Goal: Check status: Check status

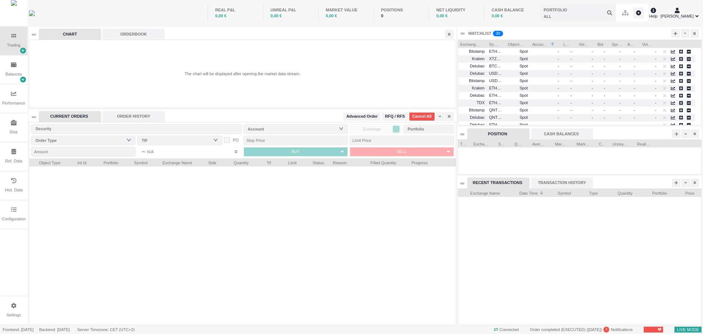
scroll to position [136, 244]
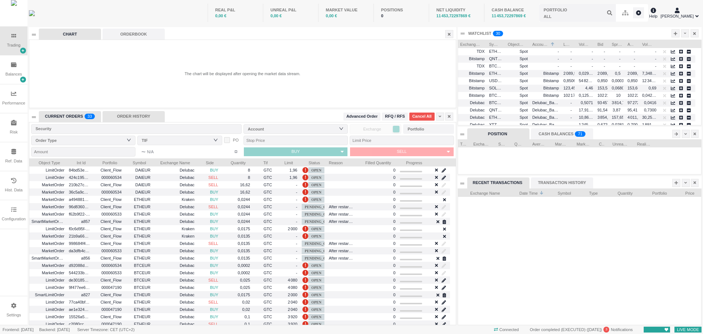
click at [132, 118] on div "ORDER HISTORY" at bounding box center [134, 116] width 62 height 11
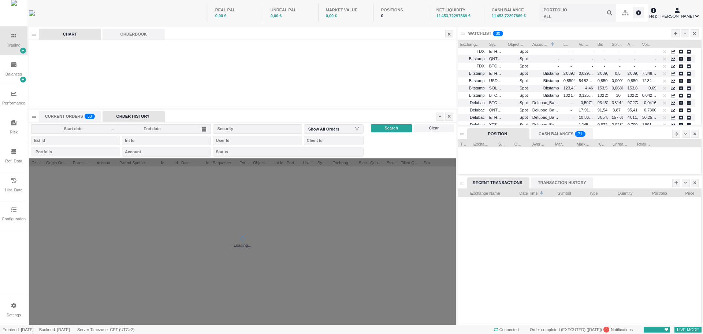
scroll to position [166, 426]
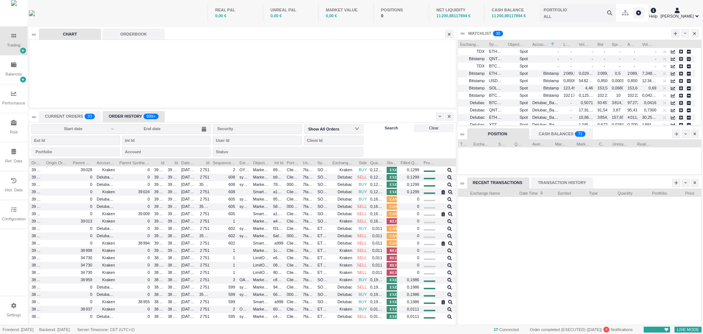
click at [381, 129] on div "Search" at bounding box center [391, 128] width 41 height 8
click at [437, 114] on div at bounding box center [440, 116] width 8 height 8
click at [403, 112] on div "CURRENT ORDERS 0 1 2 3 4 5 6 7 8 9 0 1 2 3 4 5 6 7 8 9 0 1 2 3 4 5 6 7 8 9 0 1 …" at bounding box center [242, 116] width 406 height 11
click at [378, 126] on div "Search" at bounding box center [391, 128] width 41 height 8
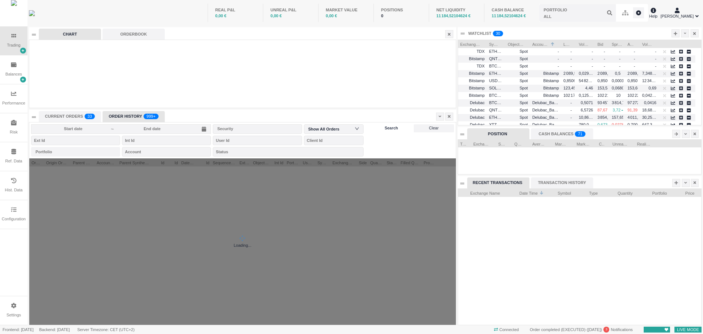
click at [378, 126] on div "Search" at bounding box center [391, 128] width 41 height 8
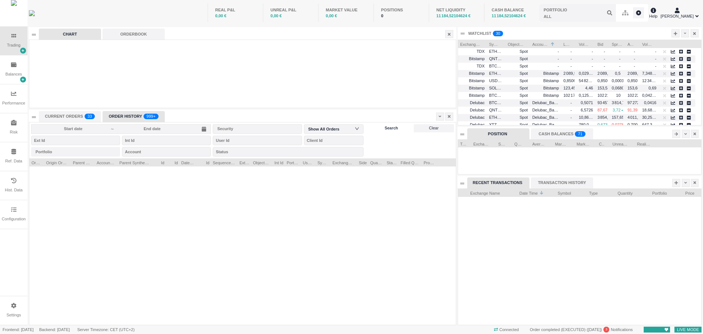
click at [378, 126] on div "Search" at bounding box center [391, 128] width 41 height 8
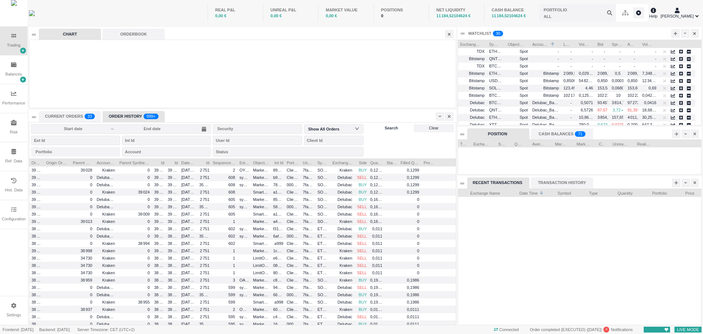
click at [378, 126] on div "Search" at bounding box center [391, 128] width 41 height 8
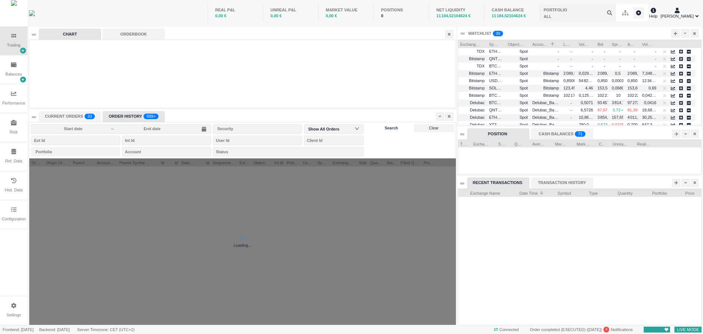
click at [378, 126] on div "Search" at bounding box center [391, 128] width 41 height 8
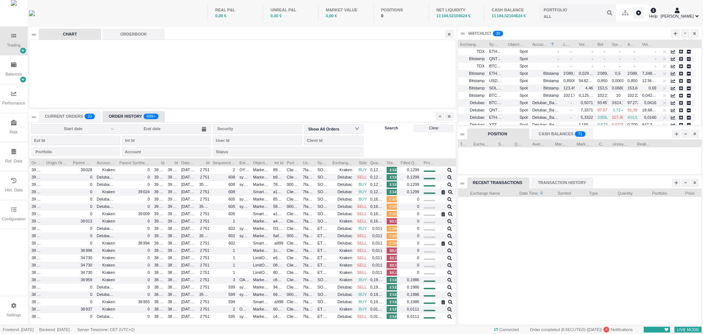
click at [378, 126] on div "Search" at bounding box center [391, 128] width 41 height 8
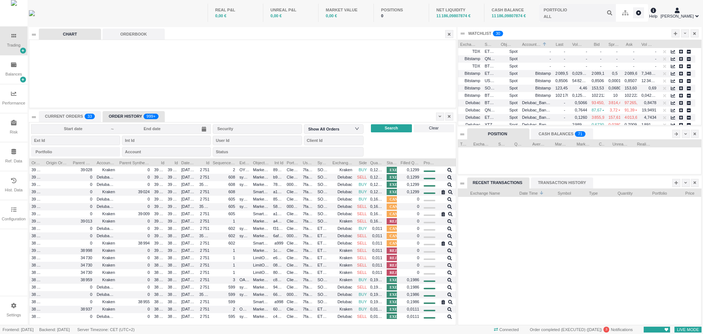
scroll to position [0, 0]
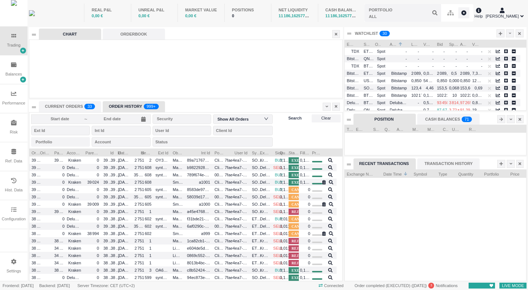
click at [286, 117] on div "Search" at bounding box center [295, 118] width 30 height 8
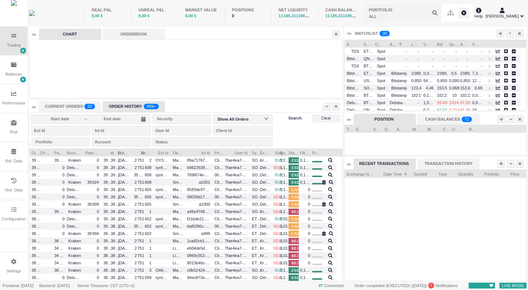
click at [286, 117] on div "Search" at bounding box center [295, 118] width 30 height 8
click at [289, 116] on span "Search" at bounding box center [295, 118] width 14 height 6
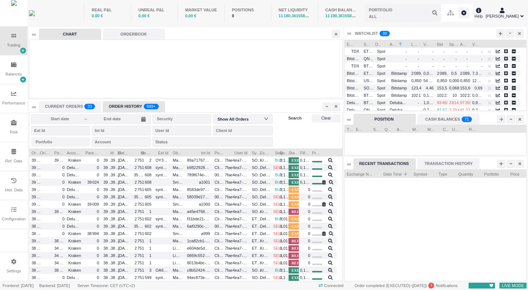
click at [289, 116] on span "Search" at bounding box center [295, 118] width 14 height 6
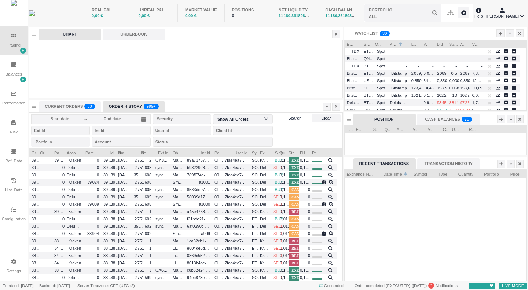
click at [289, 118] on span "Search" at bounding box center [295, 118] width 14 height 6
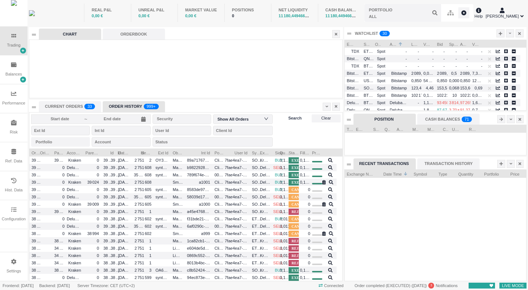
click at [289, 118] on span "Search" at bounding box center [295, 118] width 14 height 6
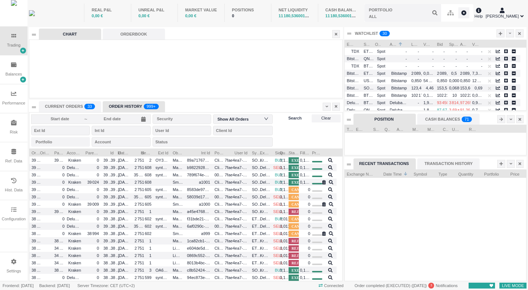
click at [289, 118] on span "Search" at bounding box center [295, 118] width 14 height 6
click at [289, 119] on span "Search" at bounding box center [295, 118] width 14 height 6
click at [292, 117] on span "Search" at bounding box center [295, 118] width 14 height 6
click at [295, 117] on span "Search" at bounding box center [295, 118] width 14 height 6
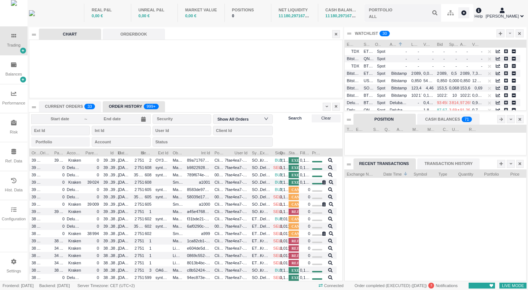
click at [297, 116] on span "Search" at bounding box center [295, 118] width 14 height 6
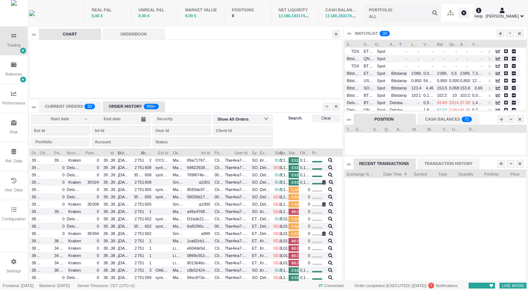
click at [297, 116] on span "Search" at bounding box center [295, 118] width 14 height 6
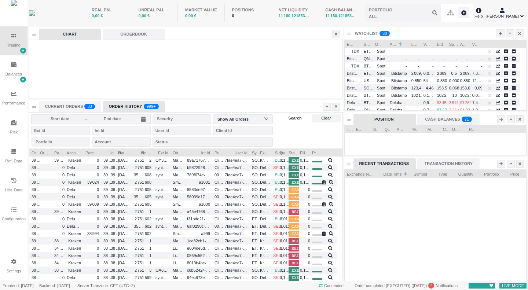
click at [297, 116] on span "Search" at bounding box center [295, 118] width 14 height 6
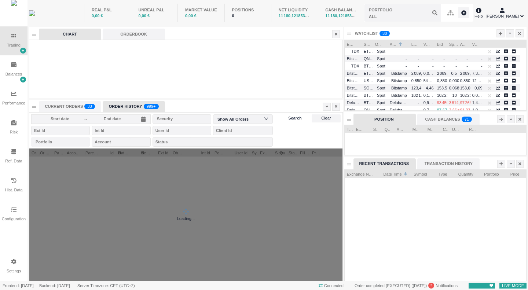
click at [297, 116] on span "Search" at bounding box center [295, 118] width 14 height 6
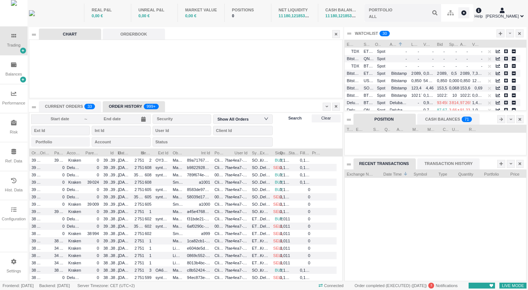
click at [297, 116] on span "Search" at bounding box center [295, 118] width 14 height 6
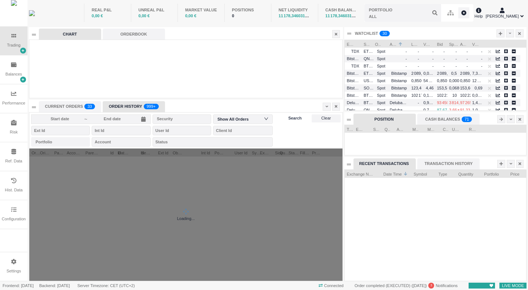
click at [297, 116] on span "Search" at bounding box center [295, 118] width 14 height 6
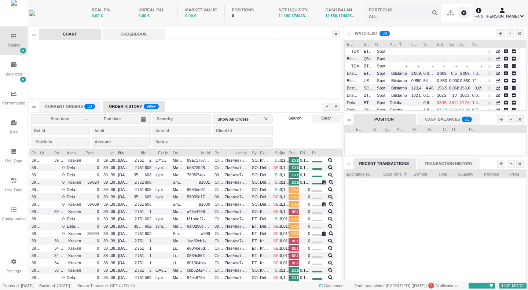
click at [284, 122] on div "Search" at bounding box center [295, 118] width 30 height 8
click at [284, 122] on div "~ Security Show All Orders Portfolio Account Status Search Clear" at bounding box center [185, 130] width 313 height 36
click at [282, 119] on div "Search" at bounding box center [295, 118] width 30 height 8
click at [282, 115] on div "Search" at bounding box center [295, 118] width 30 height 8
click at [288, 117] on div "Search" at bounding box center [295, 118] width 30 height 8
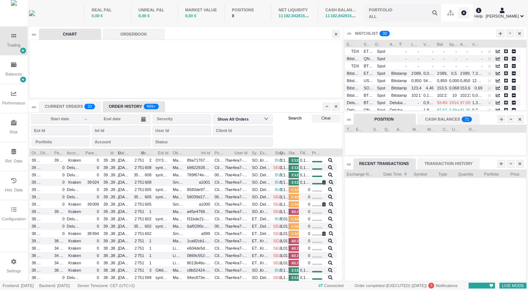
click at [288, 117] on div "Search" at bounding box center [295, 118] width 30 height 8
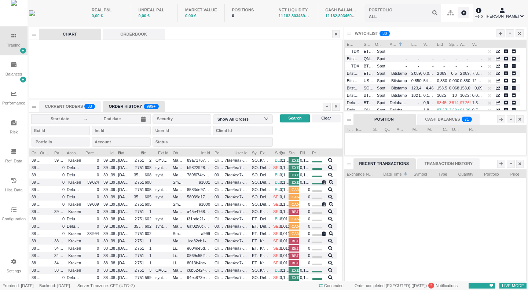
click at [123, 104] on div "ORDER HISTORY 999+" at bounding box center [134, 106] width 62 height 11
click at [77, 104] on div "CURRENT ORDERS 0 1 2 3 4 5 6 7 8 9 0 1 2 3 4 5 6 7 8 9 0 1 2 3 4 5 6 7 8 9 0 1 …" at bounding box center [70, 106] width 62 height 11
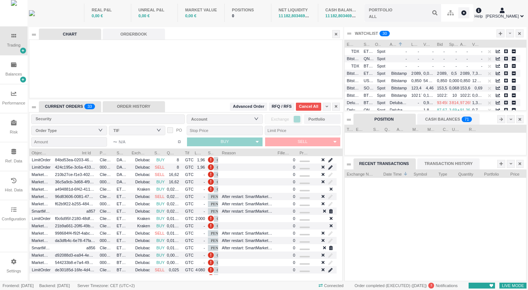
scroll to position [132, 313]
click at [128, 104] on div "ORDER HISTORY" at bounding box center [134, 106] width 62 height 11
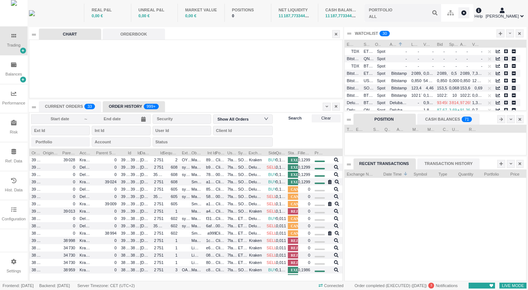
click at [295, 116] on span "Search" at bounding box center [295, 118] width 14 height 6
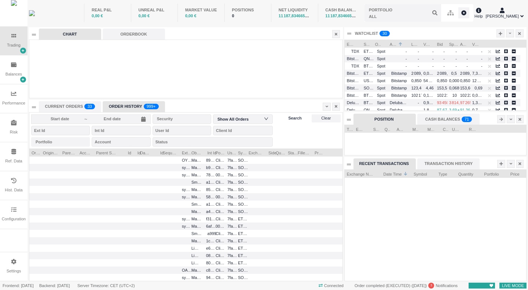
click at [295, 116] on span "Search" at bounding box center [295, 118] width 14 height 6
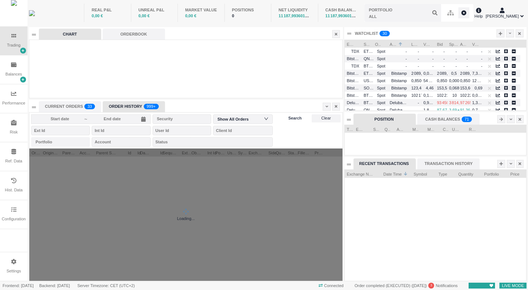
click at [295, 116] on span "Search" at bounding box center [295, 118] width 14 height 6
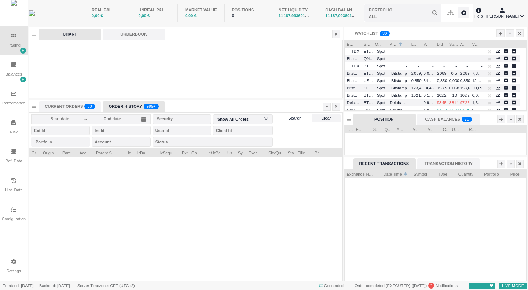
click at [295, 116] on span "Search" at bounding box center [295, 118] width 14 height 6
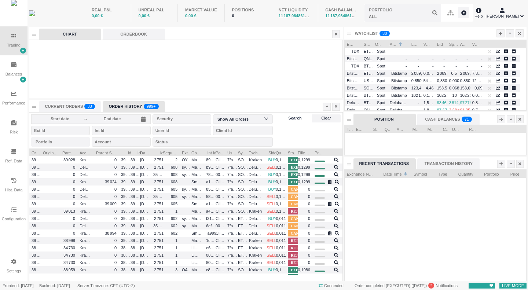
click at [289, 117] on span "Search" at bounding box center [295, 118] width 14 height 6
click at [298, 119] on span "Search" at bounding box center [295, 118] width 14 height 6
click at [300, 117] on span "Search" at bounding box center [295, 118] width 14 height 6
